Goal: Task Accomplishment & Management: Manage account settings

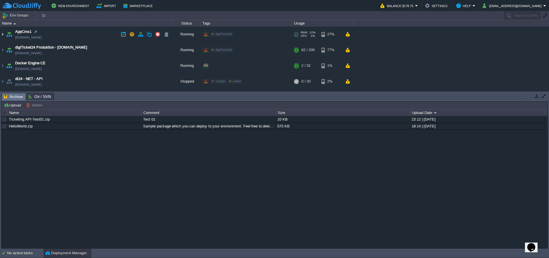
click at [4, 35] on img at bounding box center [2, 34] width 5 height 15
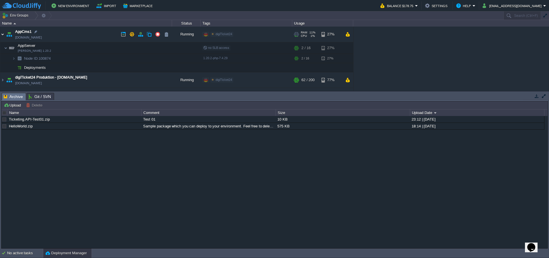
click at [4, 35] on img at bounding box center [2, 34] width 5 height 15
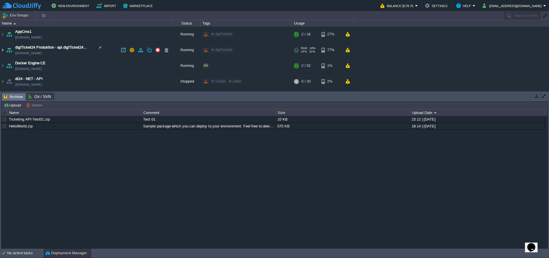
click at [4, 50] on img at bounding box center [2, 49] width 5 height 15
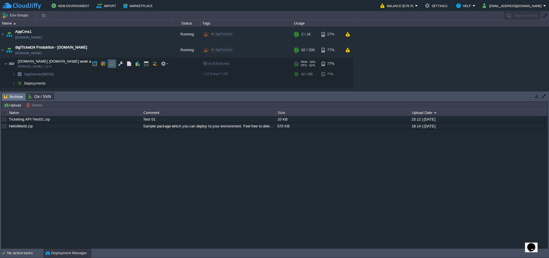
click at [112, 65] on button "button" at bounding box center [111, 63] width 5 height 5
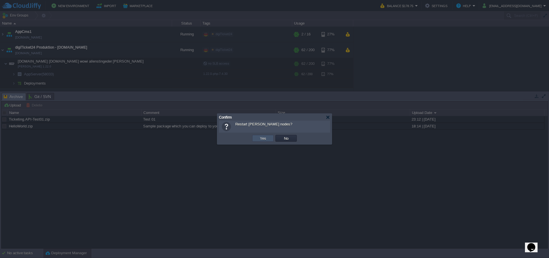
click at [262, 139] on button "Yes" at bounding box center [263, 138] width 10 height 5
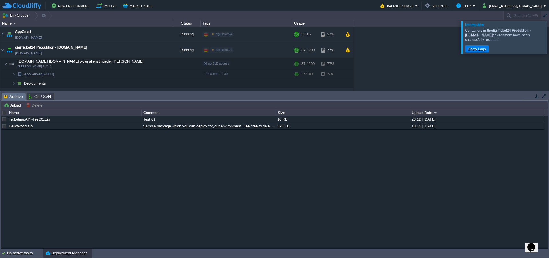
click at [549, 39] on div at bounding box center [556, 37] width 0 height 33
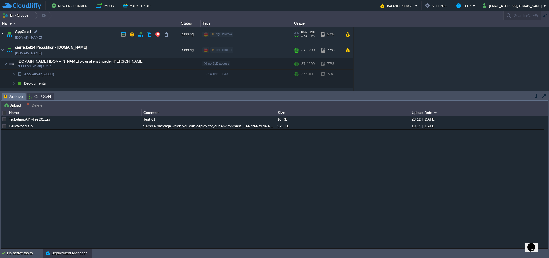
click at [3, 35] on img at bounding box center [2, 34] width 5 height 15
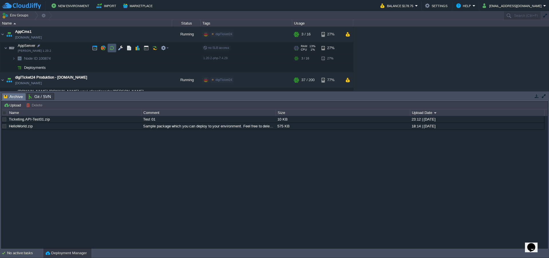
click at [111, 50] on button "button" at bounding box center [111, 47] width 5 height 5
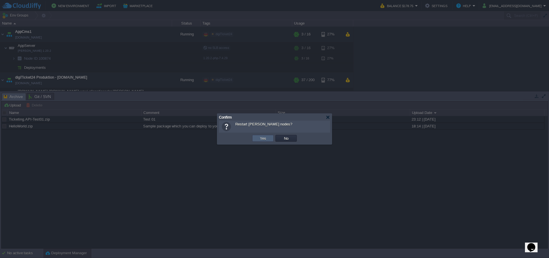
click at [257, 139] on td "Yes" at bounding box center [262, 138] width 21 height 7
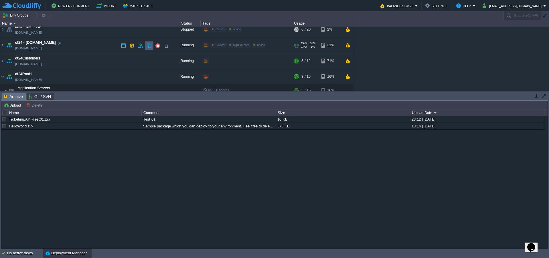
scroll to position [155, 0]
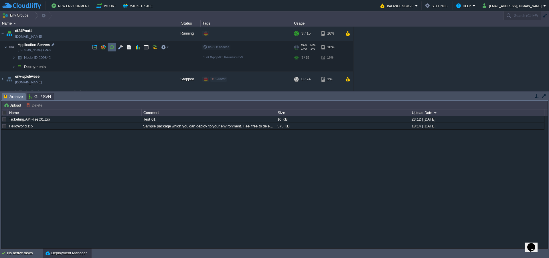
click at [111, 47] on button "button" at bounding box center [111, 47] width 5 height 5
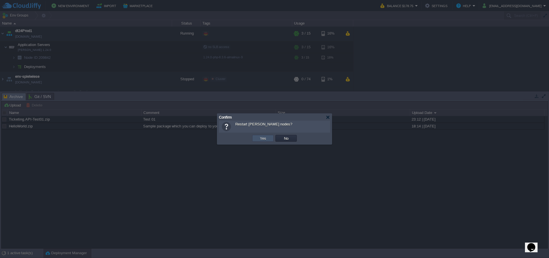
click at [259, 139] on button "Yes" at bounding box center [263, 138] width 10 height 5
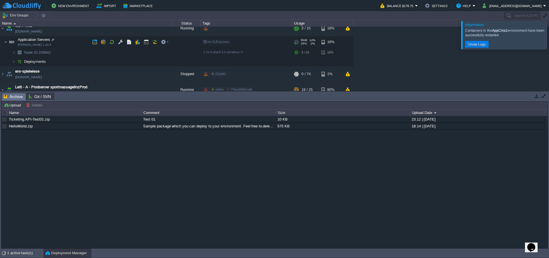
scroll to position [133, 0]
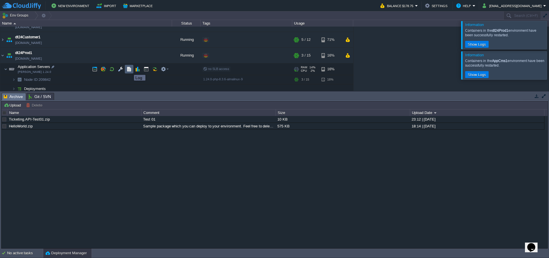
click at [130, 70] on button "button" at bounding box center [128, 69] width 5 height 5
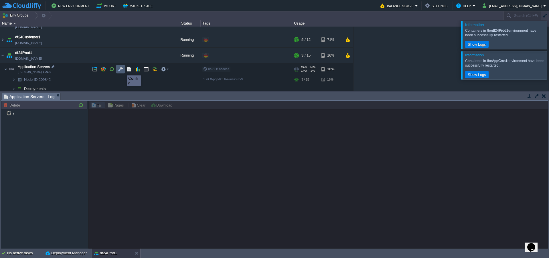
click at [120, 70] on button "button" at bounding box center [120, 69] width 5 height 5
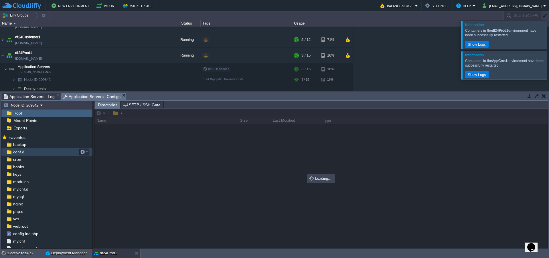
click at [18, 154] on span "conf.d" at bounding box center [18, 152] width 13 height 5
drag, startPoint x: 543, startPoint y: 32, endPoint x: 543, endPoint y: 37, distance: 4.3
click at [549, 33] on div at bounding box center [556, 35] width 0 height 28
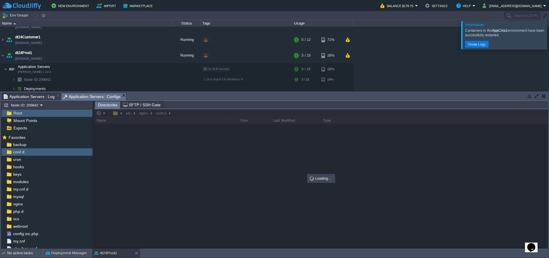
click at [549, 43] on div at bounding box center [556, 35] width 0 height 28
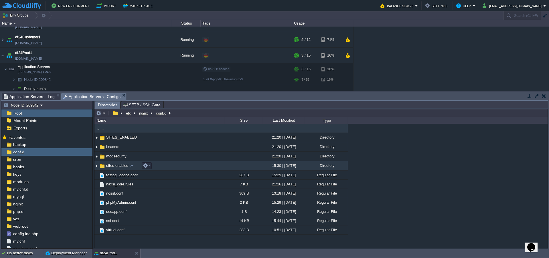
click at [96, 166] on img at bounding box center [96, 166] width 5 height 9
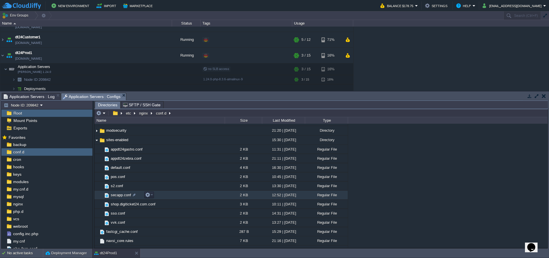
scroll to position [38, 0]
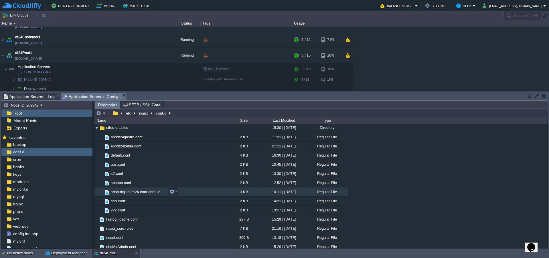
click at [126, 193] on span "shop.digiticket24.com.conf" at bounding box center [133, 192] width 46 height 5
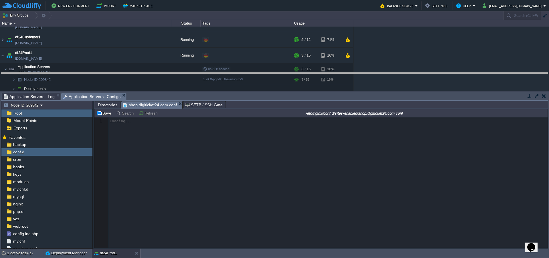
drag, startPoint x: 268, startPoint y: 101, endPoint x: 267, endPoint y: 80, distance: 21.2
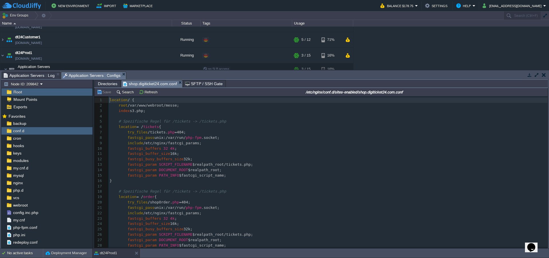
scroll to position [2, 0]
click at [262, 150] on pre "fastcgi_buffers 32 4k ;" at bounding box center [327, 148] width 439 height 5
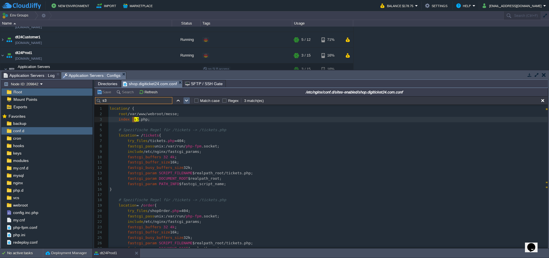
type input "s3"
click at [184, 101] on td at bounding box center [186, 100] width 7 height 7
type textarea "s3"
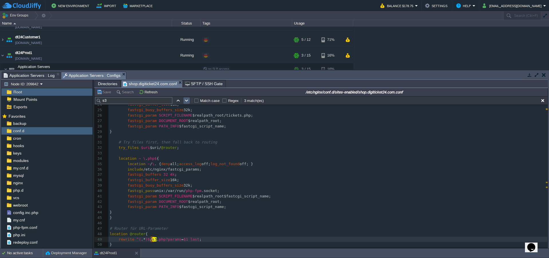
click at [184, 101] on td at bounding box center [186, 100] width 7 height 7
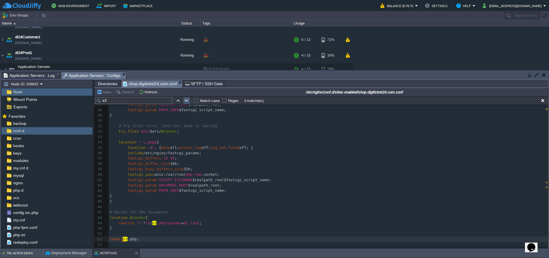
click at [184, 101] on td at bounding box center [186, 100] width 7 height 7
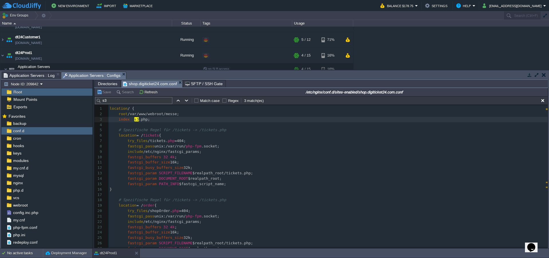
click at [139, 120] on span ".php;" at bounding box center [144, 119] width 11 height 4
click at [135, 120] on div "x 1 location / { 2 root /var/www/webroot/messe; 3 index s3 .php; 4 5 # Spezifis…" at bounding box center [327, 203] width 439 height 194
type textarea "s3"
type textarea "5"
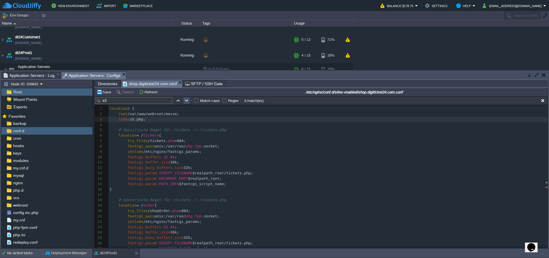
click at [187, 102] on button "button" at bounding box center [186, 100] width 5 height 5
type textarea "s3"
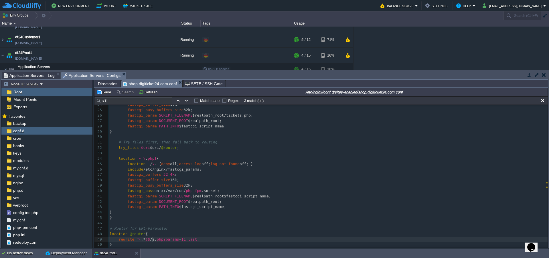
scroll to position [2, 2]
click at [185, 102] on button "button" at bounding box center [186, 100] width 5 height 5
type textarea "s3"
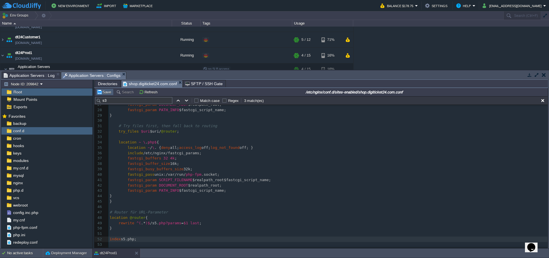
type textarea "5"
click at [106, 94] on button "Save" at bounding box center [105, 92] width 16 height 5
click at [376, 158] on pre "fastcgi_buffers 32 4k ;" at bounding box center [327, 158] width 439 height 5
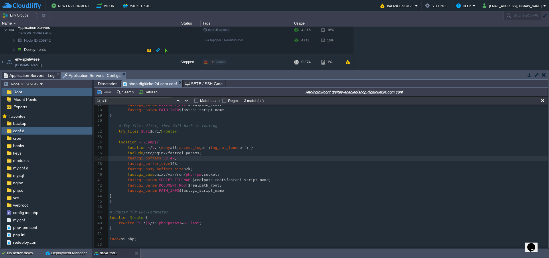
scroll to position [153, 0]
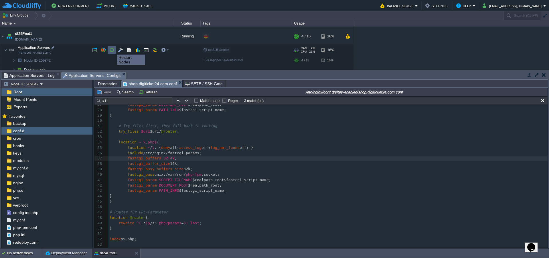
click at [113, 50] on button "button" at bounding box center [111, 49] width 5 height 5
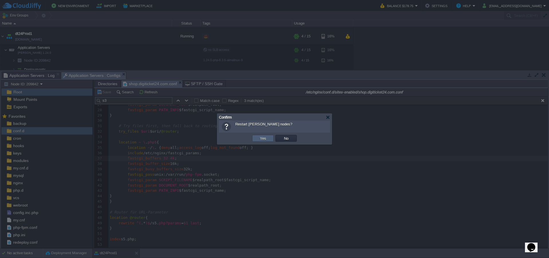
click at [263, 137] on button "Yes" at bounding box center [263, 138] width 10 height 5
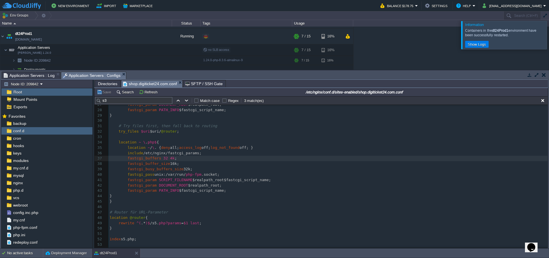
click at [381, 213] on pre "# Router für URL-Parameter" at bounding box center [327, 212] width 439 height 5
click at [534, 193] on pre "fastcgi_param PATH_INFO $fastcgi_script_name;" at bounding box center [327, 190] width 439 height 5
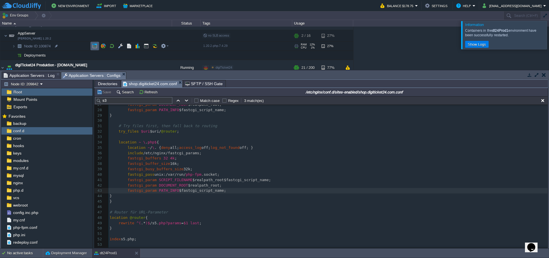
scroll to position [19, 0]
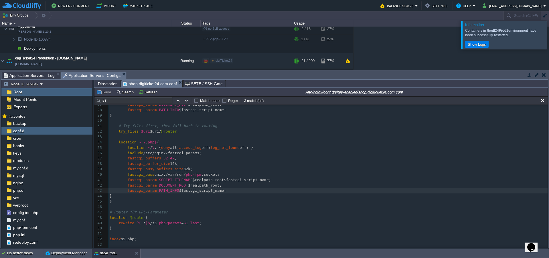
click at [549, 37] on div at bounding box center [556, 35] width 0 height 28
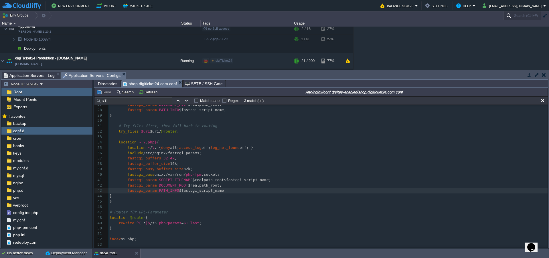
click at [516, 17] on input "Search (Ctrl+F)" at bounding box center [521, 15] width 37 height 8
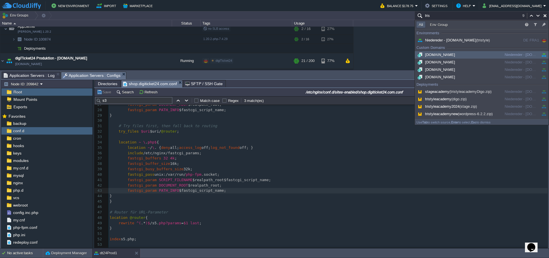
type input "tris"
